Goal: Register for event/course

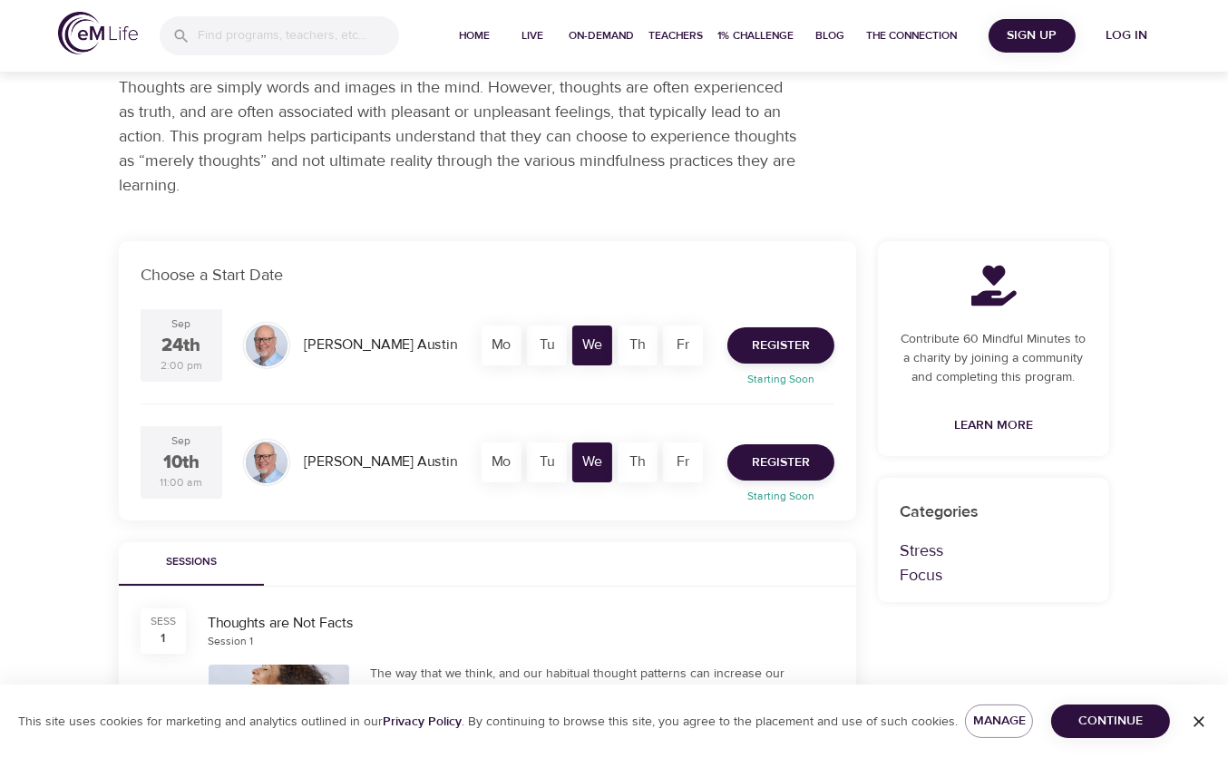
scroll to position [363, 0]
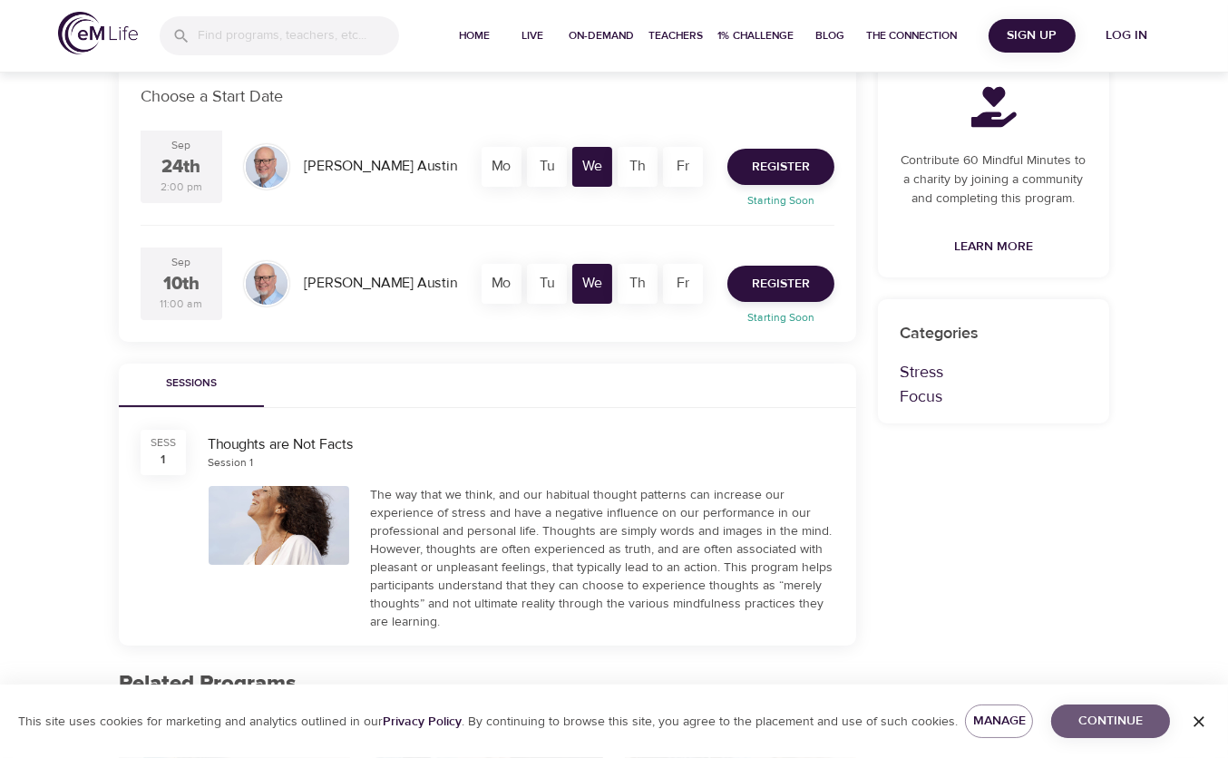
click at [1113, 718] on span "Continue" at bounding box center [1110, 721] width 90 height 23
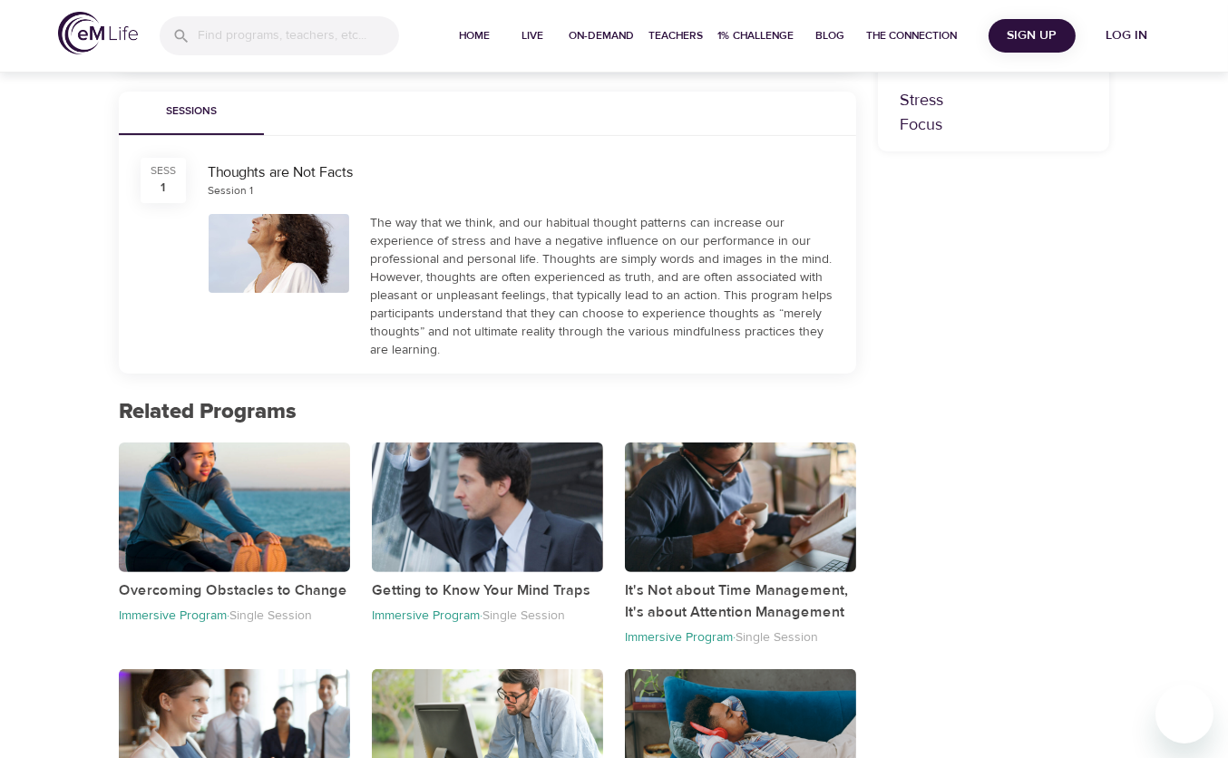
scroll to position [91, 0]
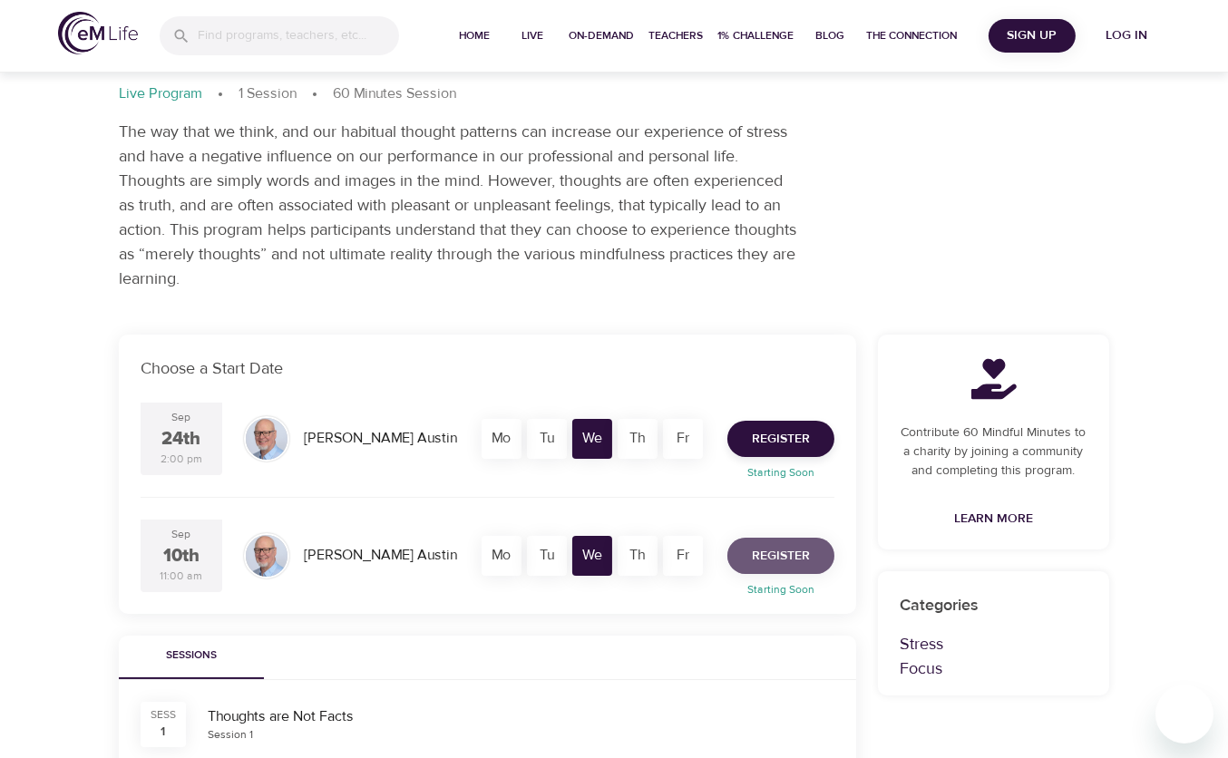
click at [791, 546] on span "Register" at bounding box center [781, 556] width 58 height 23
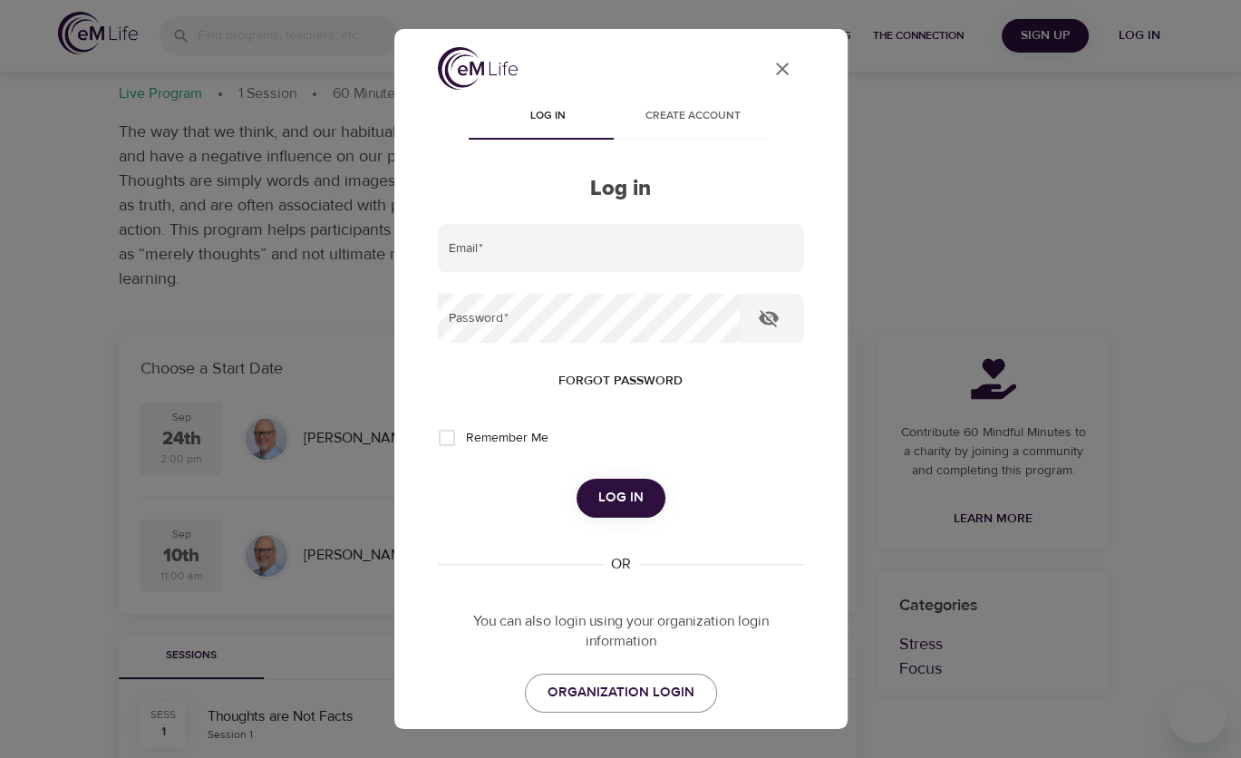
type input "[EMAIL_ADDRESS][DOMAIN_NAME]"
click at [607, 490] on span "Log in" at bounding box center [620, 498] width 45 height 24
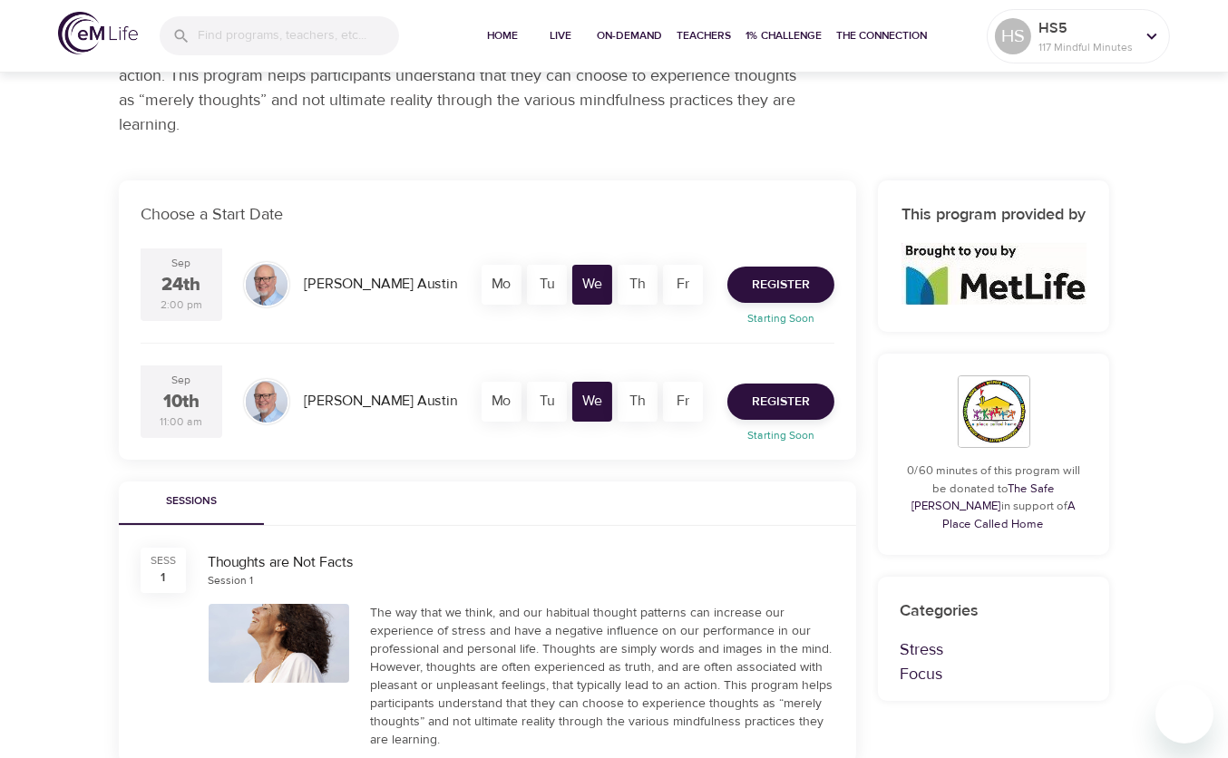
scroll to position [272, 0]
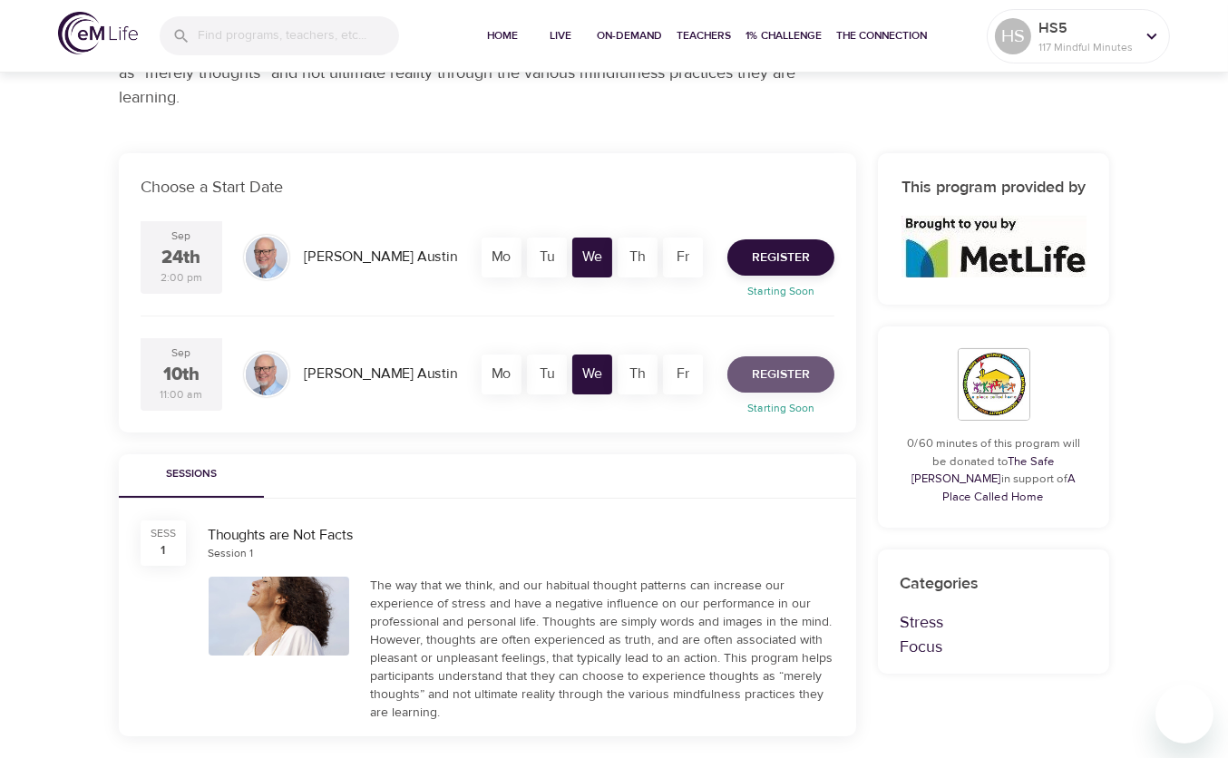
click at [766, 370] on span "Register" at bounding box center [781, 375] width 58 height 23
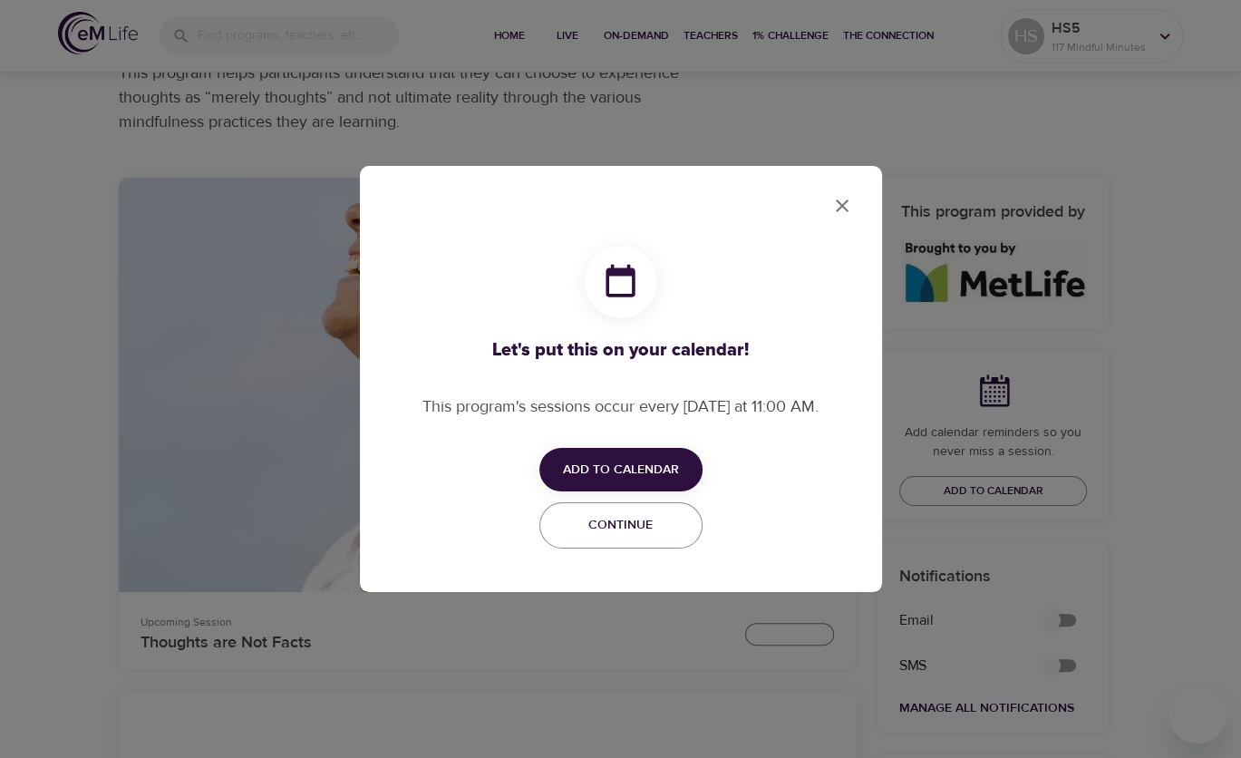
checkbox input "true"
click at [665, 473] on span "Add to Calendar" at bounding box center [621, 470] width 116 height 23
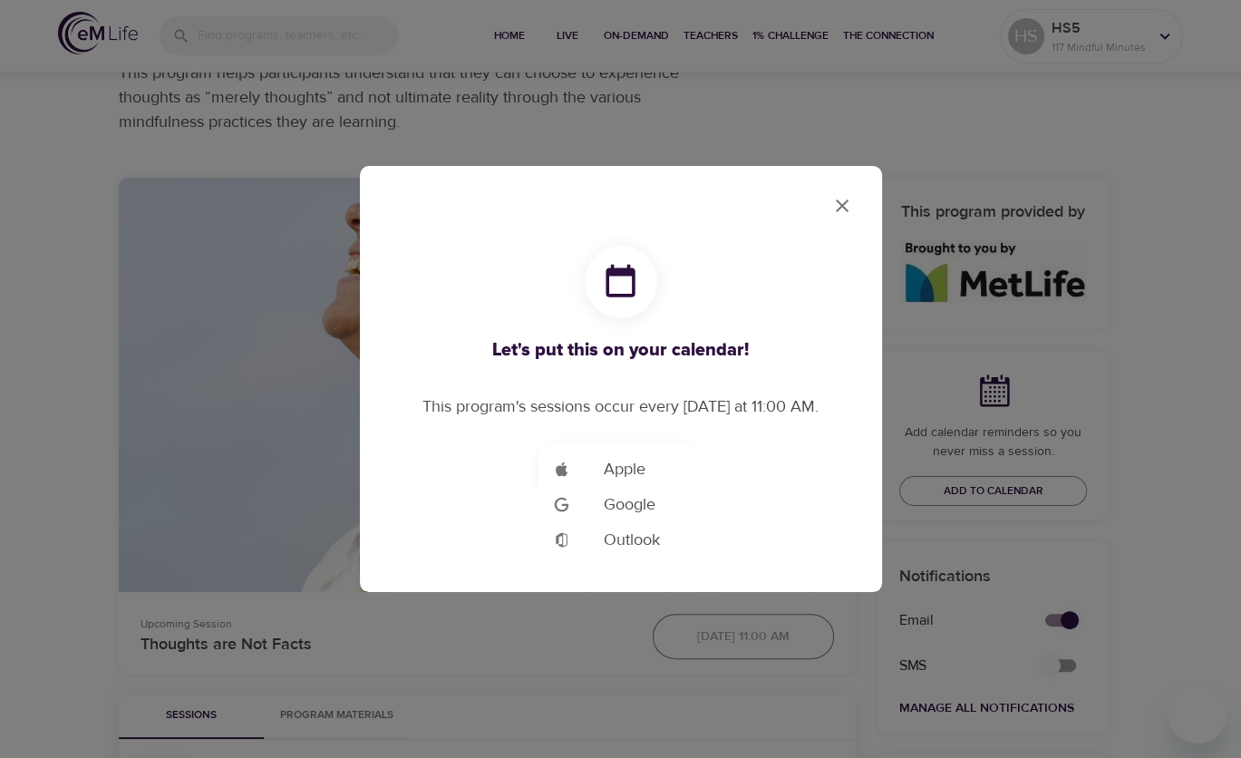
click at [622, 543] on span "Outlook" at bounding box center [632, 540] width 56 height 24
click at [626, 535] on span "Outlook" at bounding box center [632, 540] width 56 height 24
click at [641, 539] on span "Outlook" at bounding box center [632, 540] width 56 height 24
click at [595, 539] on div "Add to Google Calendar" at bounding box center [578, 539] width 51 height 17
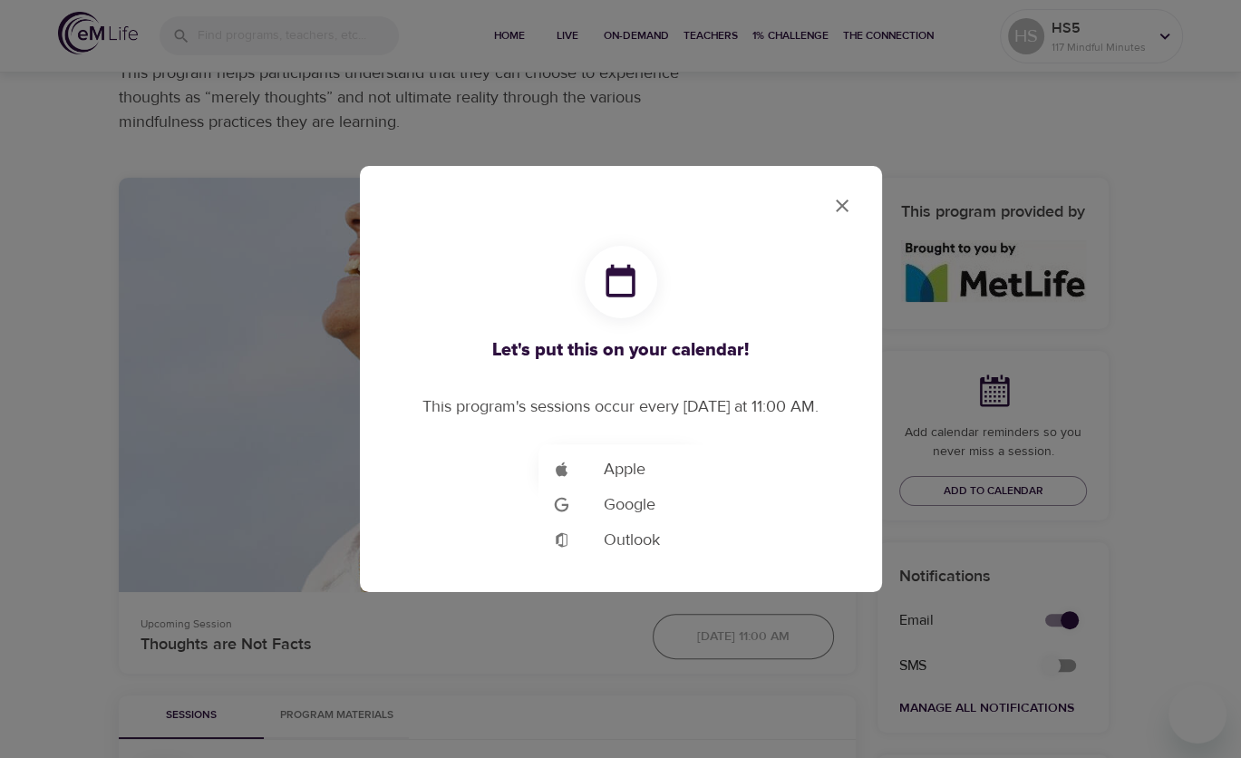
click at [846, 214] on div at bounding box center [620, 379] width 1241 height 758
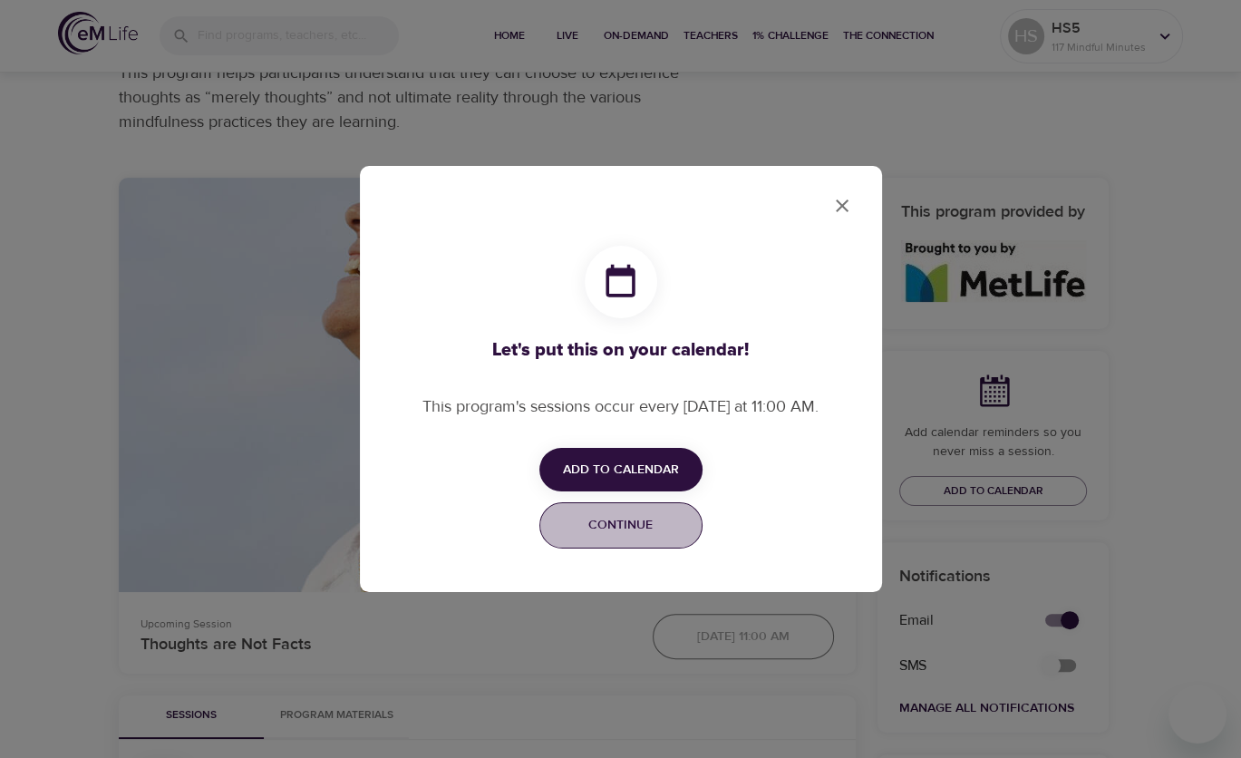
click at [655, 530] on span "Continue" at bounding box center [621, 525] width 140 height 23
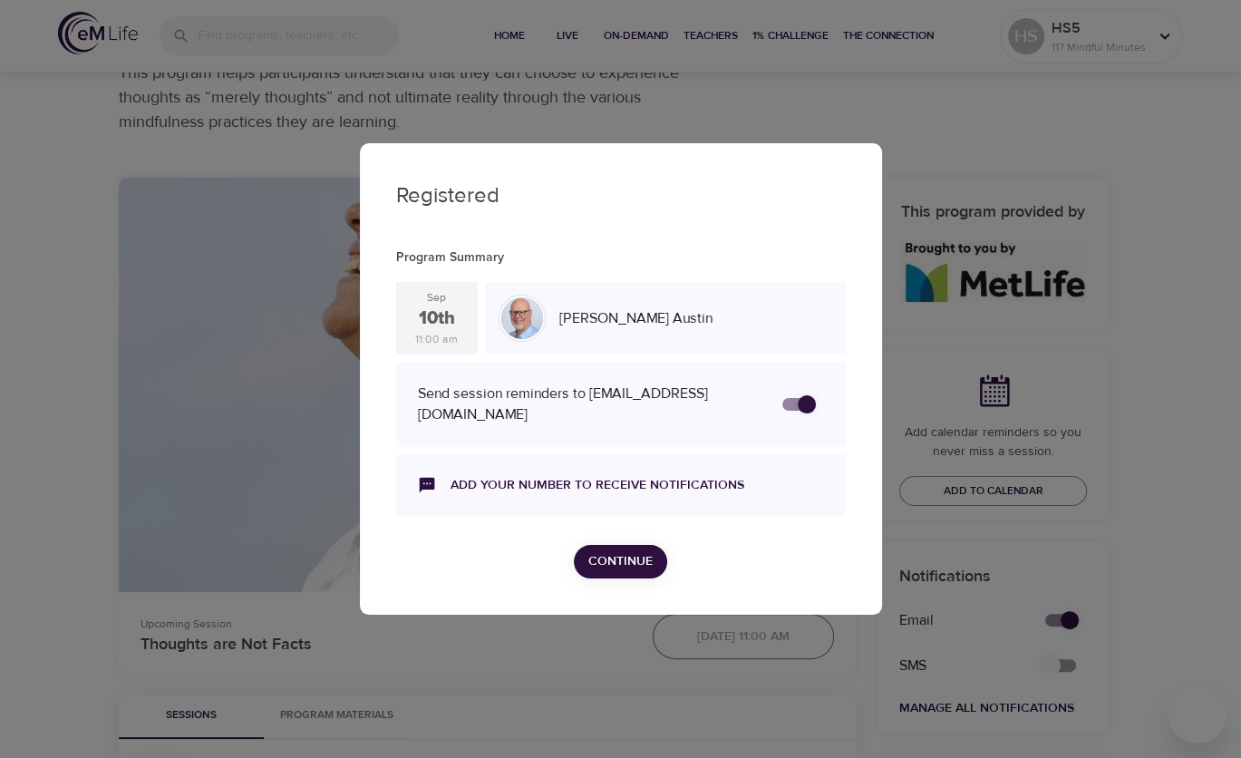
click at [606, 563] on span "Continue" at bounding box center [620, 561] width 64 height 23
